Goal: Ask a question: Seek information or help from site administrators or community

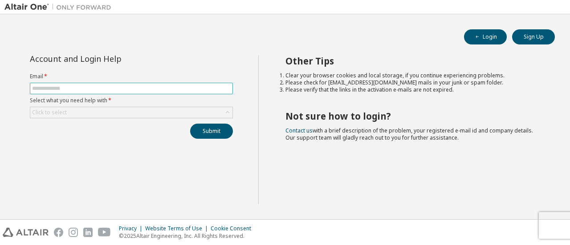
click at [156, 87] on input "text" at bounding box center [131, 88] width 198 height 7
type input "**********"
click at [123, 109] on div "Click to select" at bounding box center [131, 112] width 202 height 11
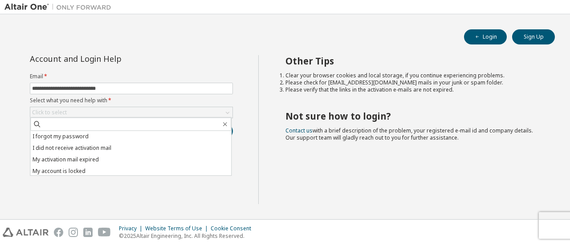
click at [81, 137] on li "I forgot my password" at bounding box center [130, 137] width 201 height 12
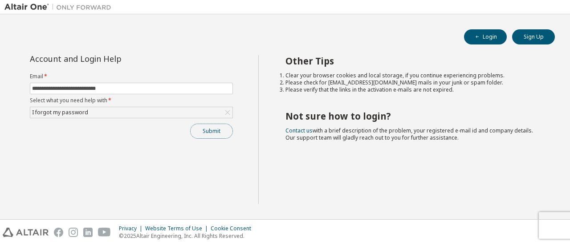
click at [214, 136] on button "Submit" at bounding box center [211, 131] width 43 height 15
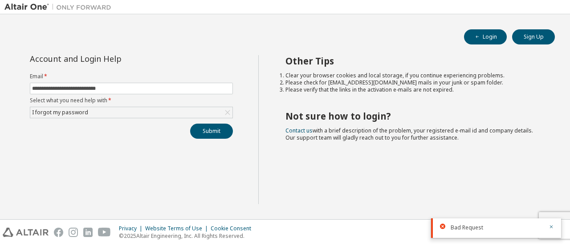
click at [380, 175] on div "Other Tips Clear your browser cookies and local storage, if you continue experi…" at bounding box center [411, 129] width 307 height 149
